Goal: Task Accomplishment & Management: Manage account settings

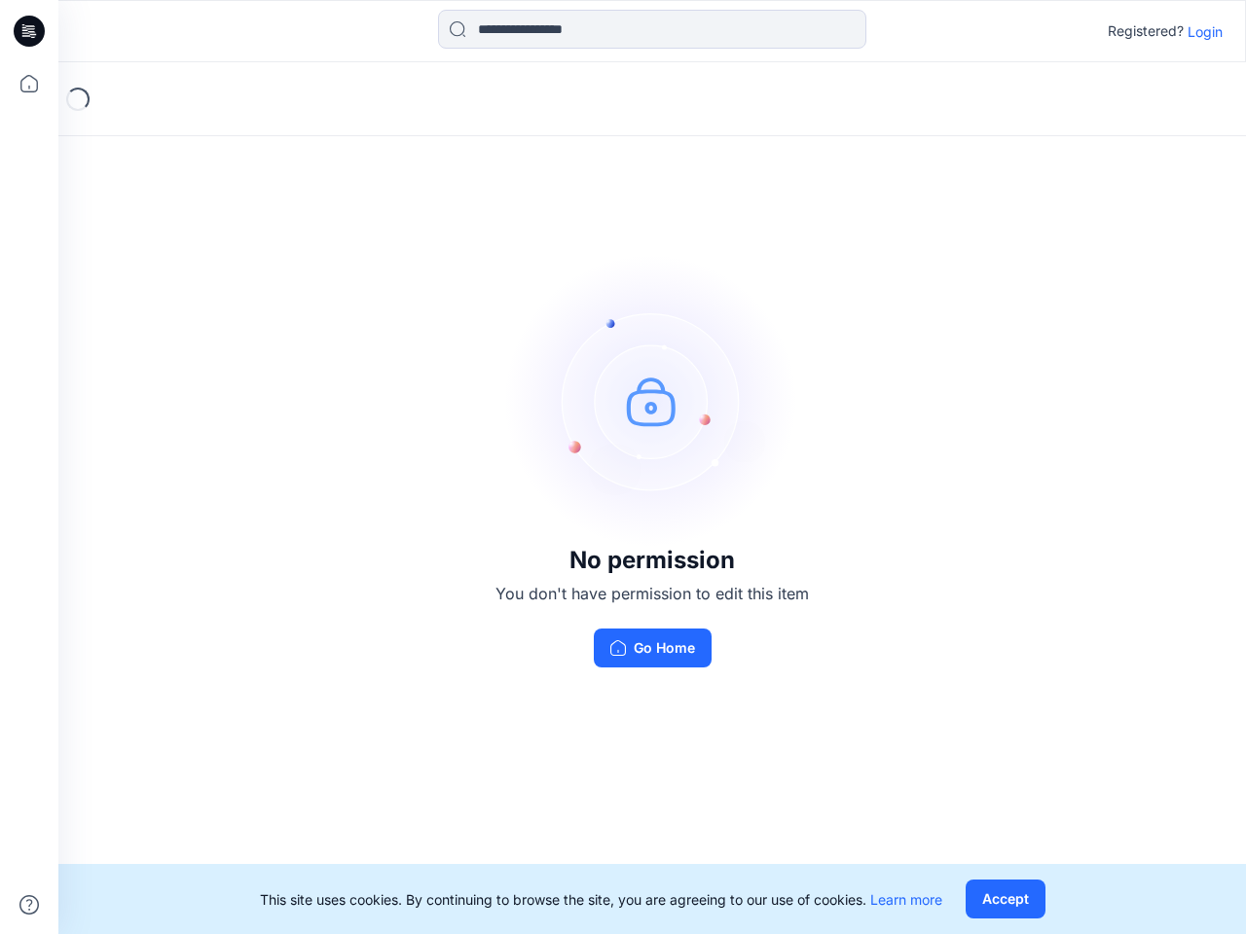
click at [623, 467] on img at bounding box center [652, 401] width 292 height 292
click at [30, 31] on icon at bounding box center [32, 31] width 8 height 1
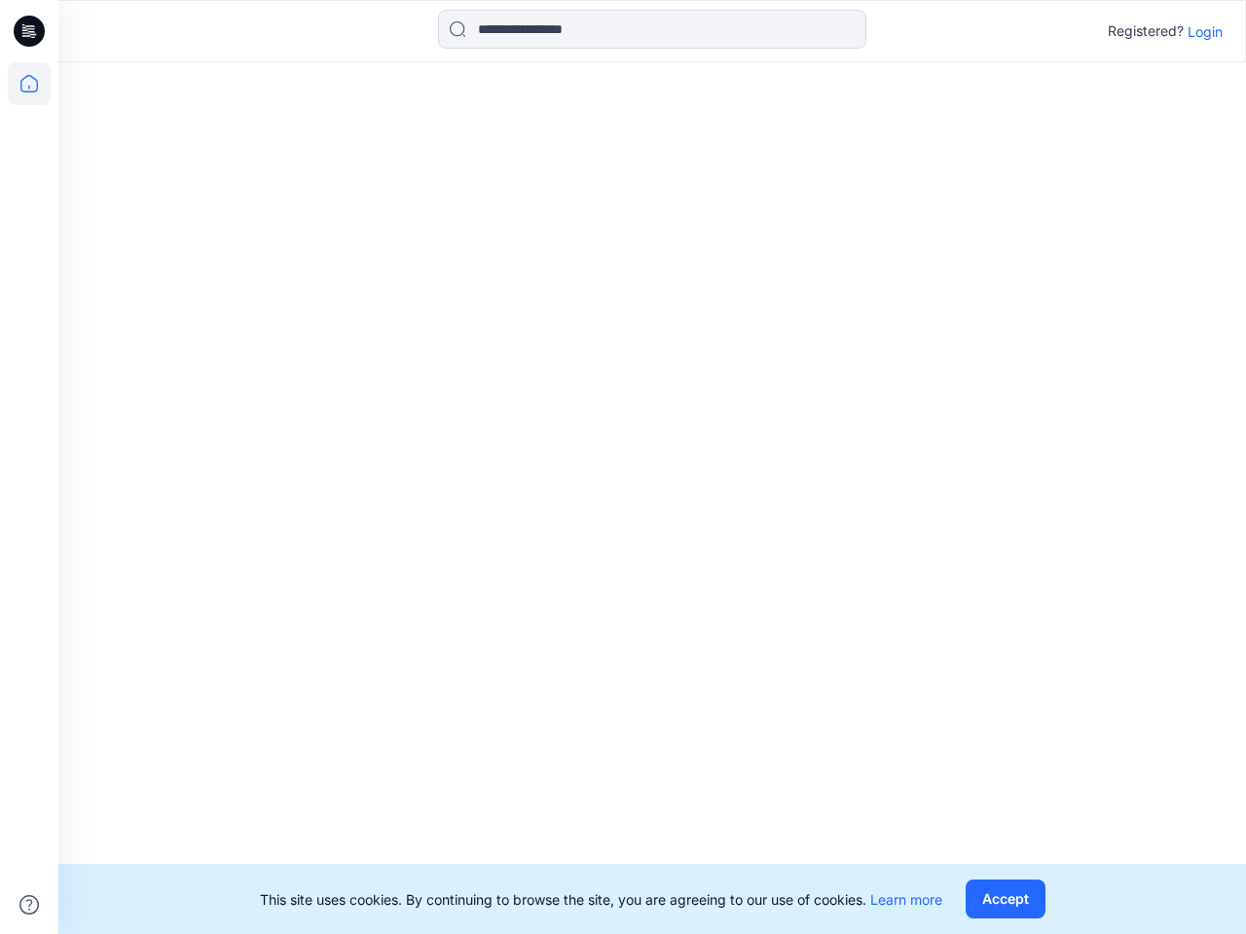
click at [29, 84] on icon at bounding box center [29, 83] width 43 height 43
click at [29, 905] on icon at bounding box center [28, 904] width 19 height 19
click at [652, 29] on input at bounding box center [652, 29] width 428 height 39
click at [1205, 31] on p "Login" at bounding box center [1204, 31] width 35 height 20
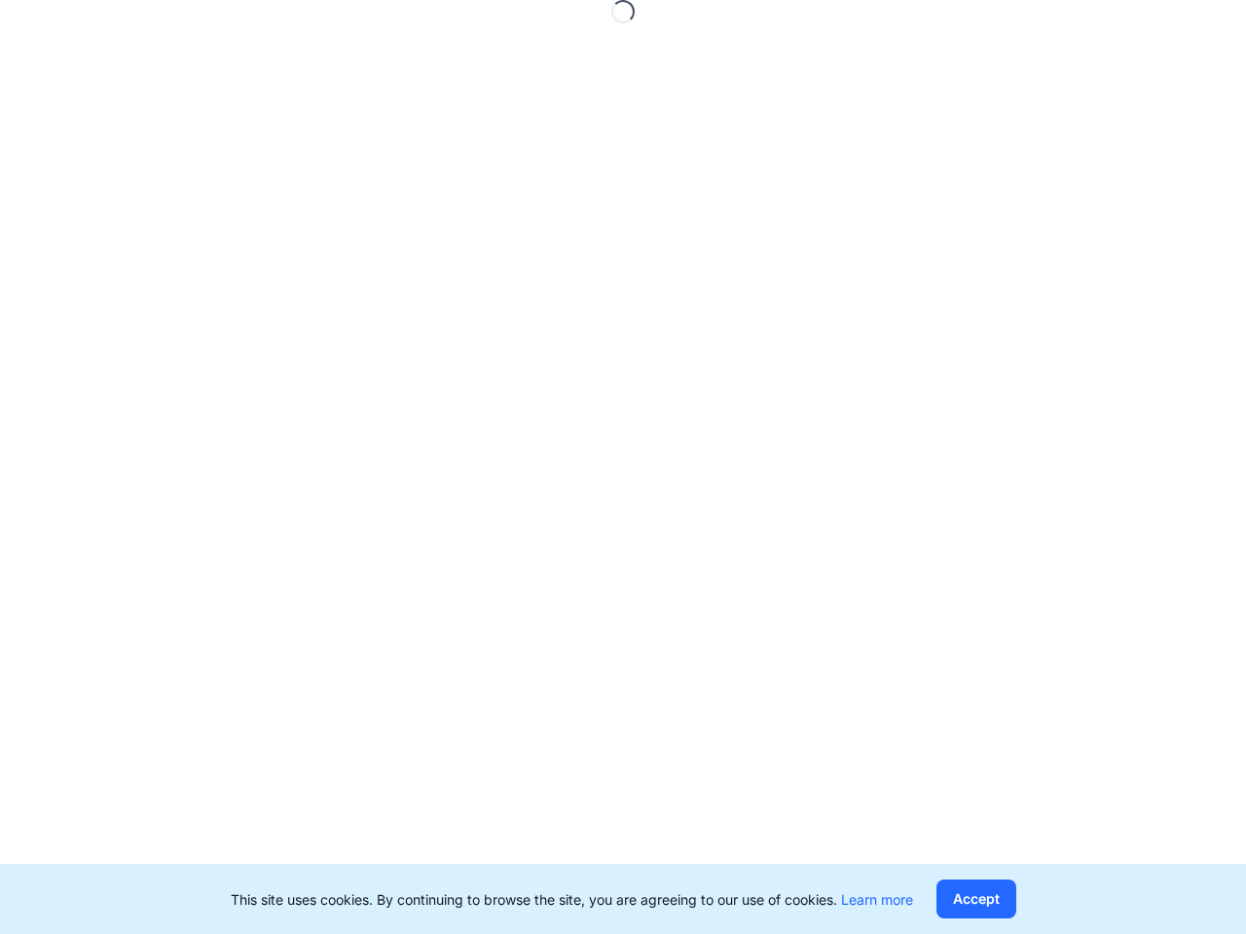
click at [1004, 899] on button "Accept" at bounding box center [976, 899] width 80 height 39
